Goal: Complete application form: Complete application form

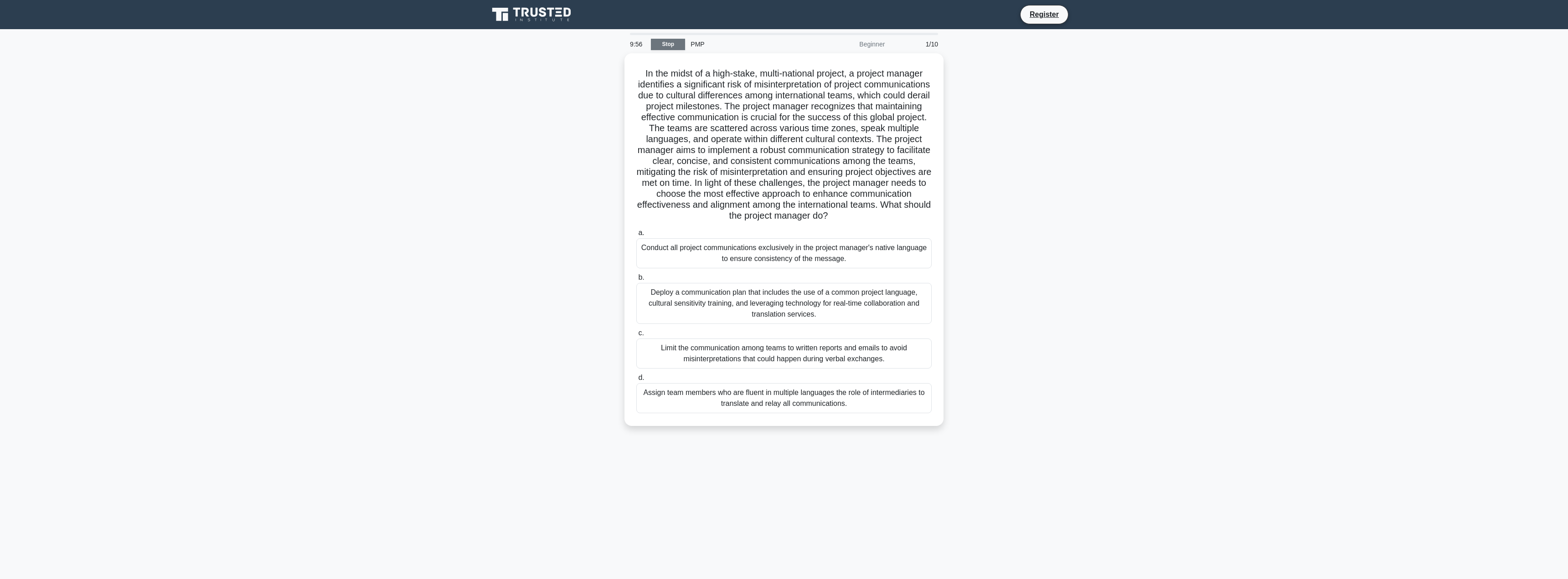
click at [667, 43] on link "Stop" at bounding box center [668, 44] width 34 height 12
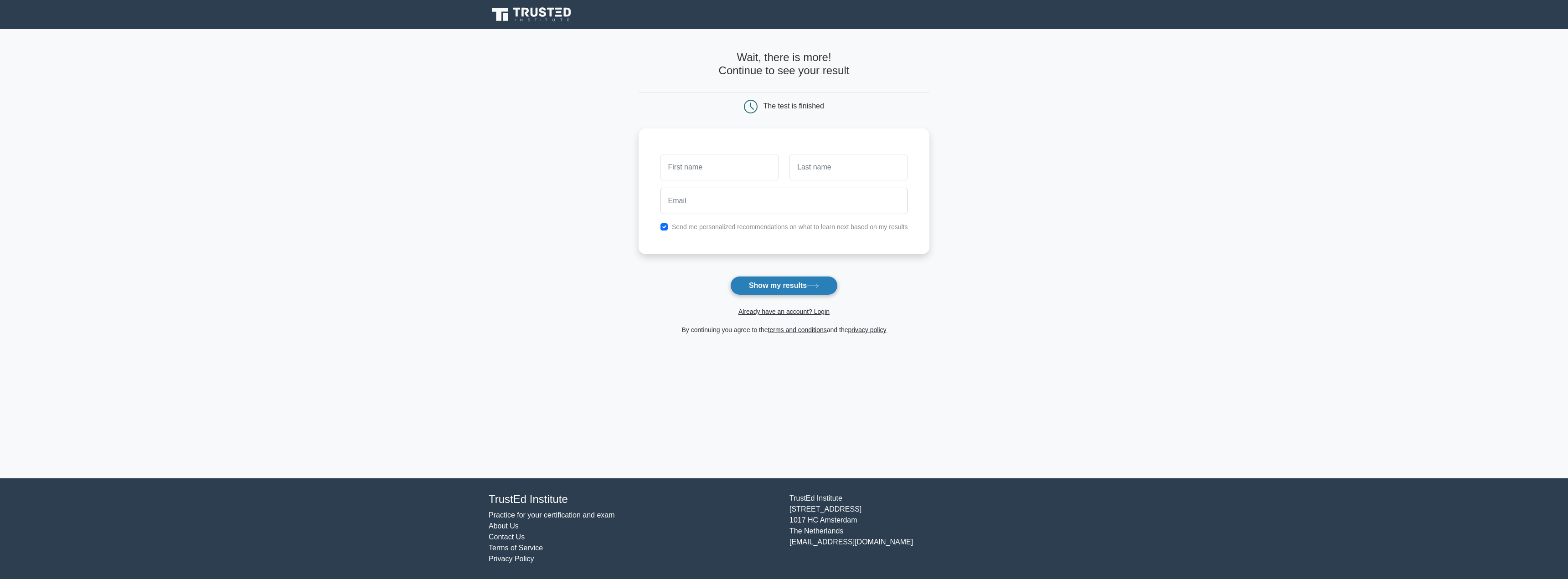
click at [766, 284] on button "Show my results" at bounding box center [784, 285] width 108 height 19
click at [674, 167] on input "text" at bounding box center [719, 164] width 118 height 26
type input "Aarti"
click at [803, 162] on input "text" at bounding box center [849, 164] width 118 height 26
type input "kaher"
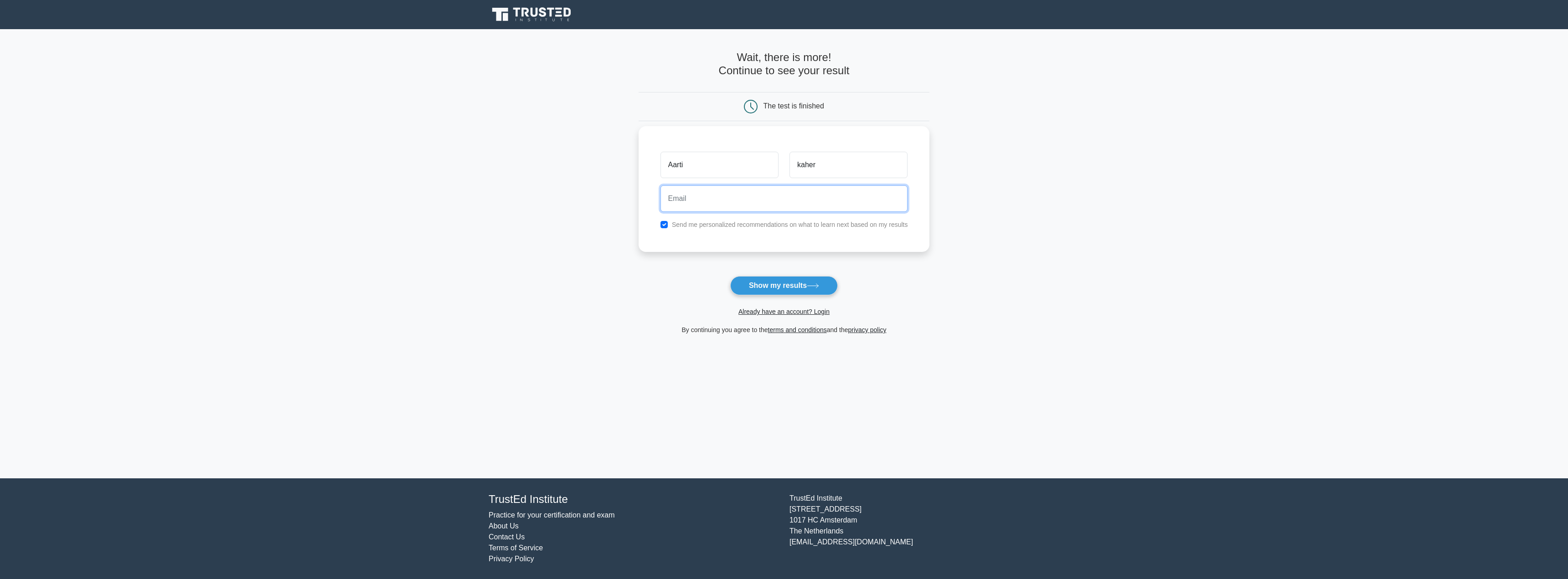
click at [671, 203] on input "email" at bounding box center [784, 198] width 248 height 26
